Goal: Navigation & Orientation: Find specific page/section

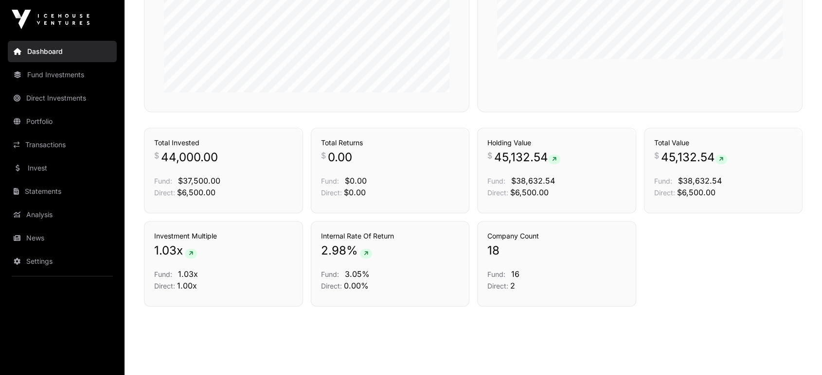
scroll to position [495, 0]
click at [84, 124] on link "Portfolio" at bounding box center [62, 121] width 109 height 21
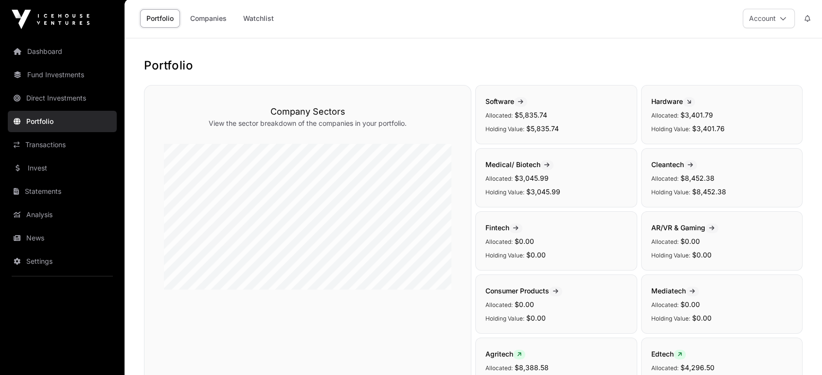
scroll to position [2, 0]
click at [265, 23] on link "Watchlist" at bounding box center [258, 17] width 43 height 18
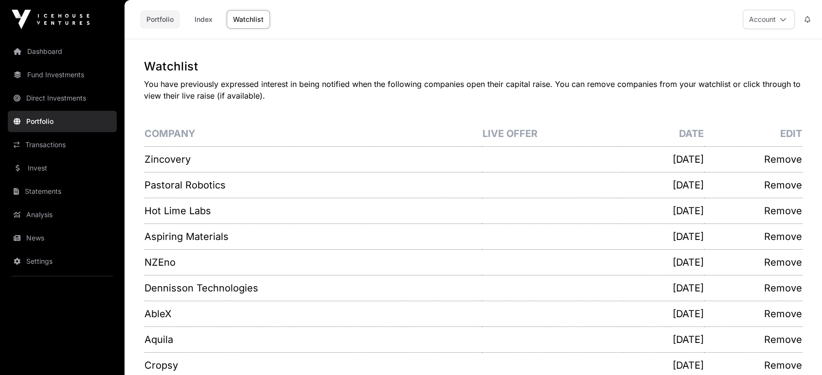
click at [157, 27] on link "Portfolio" at bounding box center [160, 19] width 40 height 18
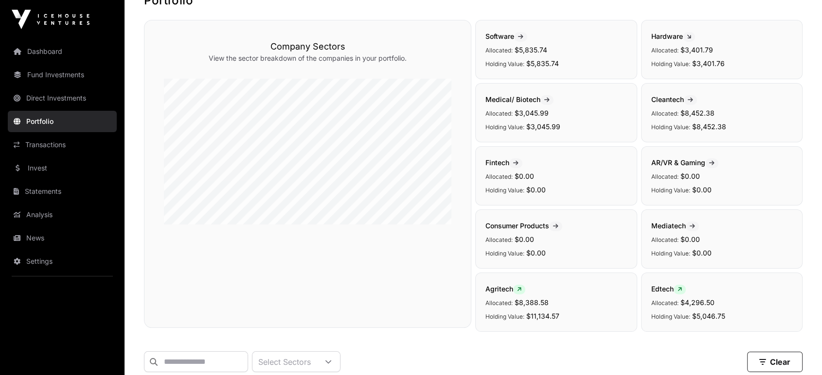
scroll to position [64, 0]
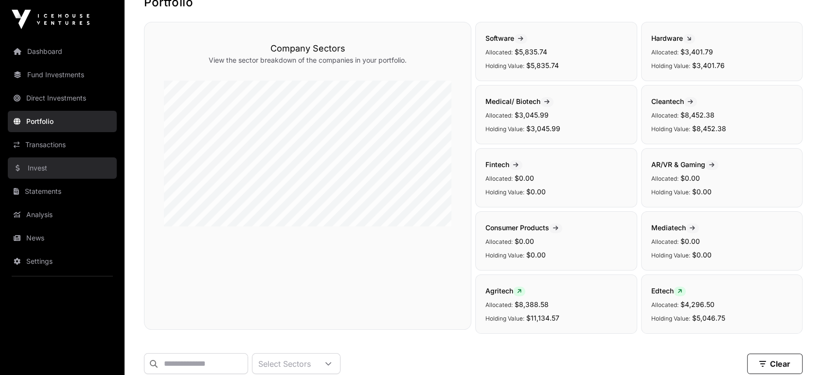
click at [53, 169] on link "Invest" at bounding box center [62, 168] width 109 height 21
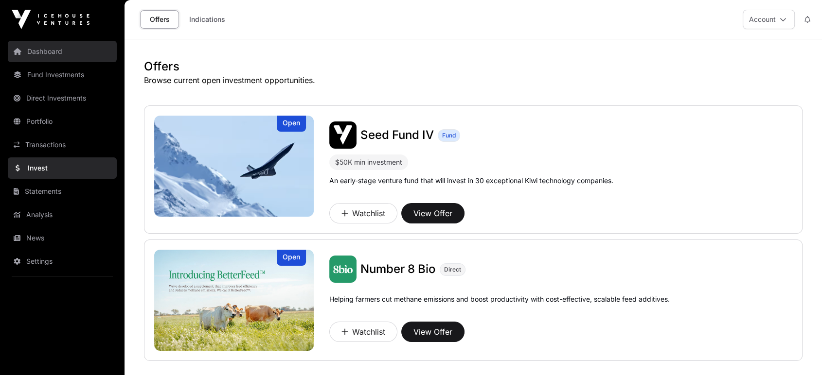
click at [54, 58] on link "Dashboard" at bounding box center [62, 51] width 109 height 21
